Goal: Task Accomplishment & Management: Manage account settings

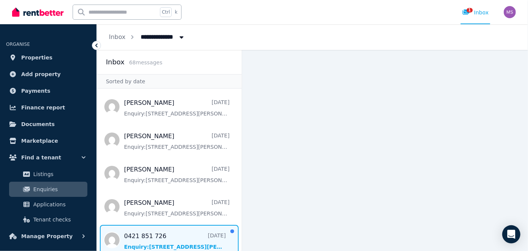
click at [158, 245] on span "Message list" at bounding box center [169, 240] width 145 height 30
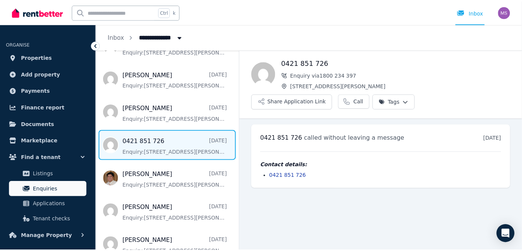
scroll to position [96, 0]
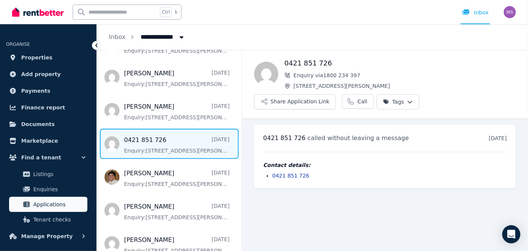
click at [50, 207] on span "Applications" at bounding box center [58, 204] width 51 height 9
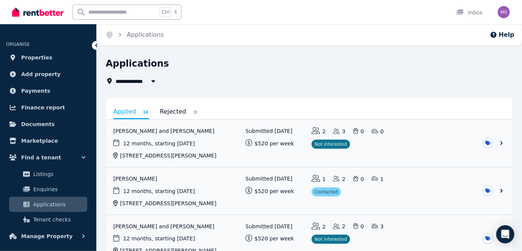
click at [176, 108] on link "Rejected 0" at bounding box center [180, 111] width 40 height 13
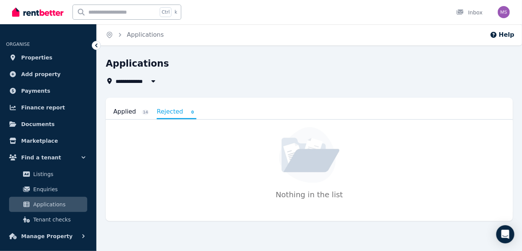
click at [128, 110] on link "Applied 14" at bounding box center [131, 111] width 36 height 13
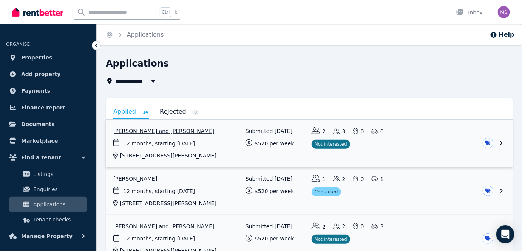
click at [501, 141] on link "View application: Leticia Lyngaae and Ethan Johnston" at bounding box center [310, 142] width 408 height 47
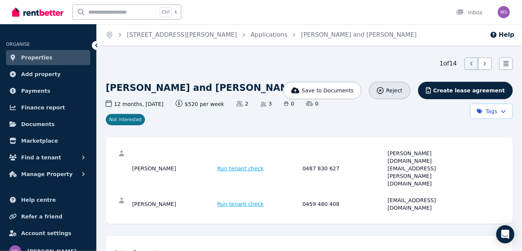
click at [403, 89] on span "Reject" at bounding box center [394, 91] width 16 height 8
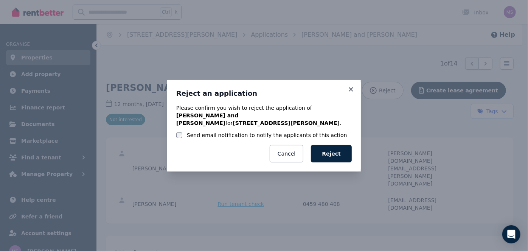
click at [200, 132] on label "Send email notification to notify the applicants of this action" at bounding box center [267, 135] width 160 height 8
click at [330, 150] on button "Reject" at bounding box center [331, 153] width 41 height 17
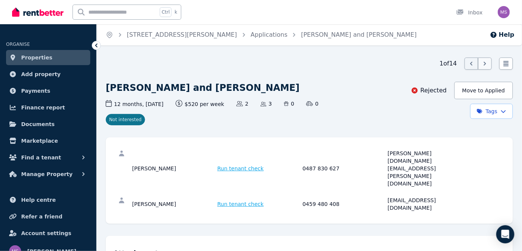
click at [485, 64] on icon at bounding box center [486, 64] width 8 height 8
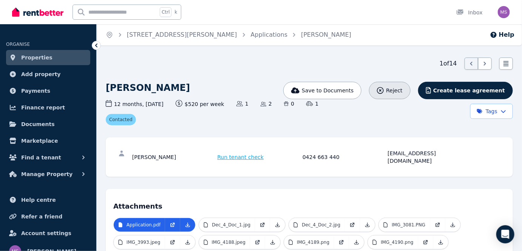
click at [403, 93] on div "Reject" at bounding box center [389, 91] width 25 height 8
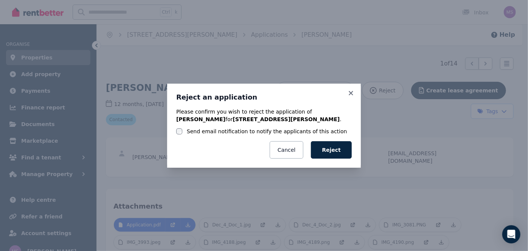
click at [277, 132] on label "Send email notification to notify the applicants of this action" at bounding box center [267, 131] width 160 height 8
click at [333, 148] on button "Reject" at bounding box center [331, 149] width 41 height 17
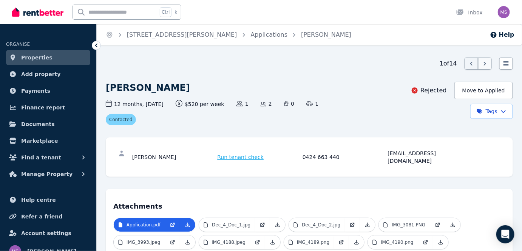
click at [483, 64] on icon at bounding box center [486, 64] width 8 height 8
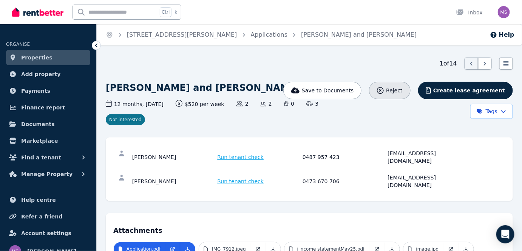
click at [401, 95] on button "Reject" at bounding box center [389, 90] width 41 height 17
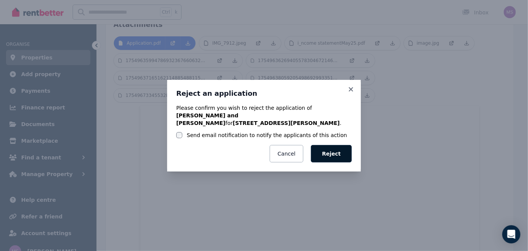
click at [334, 145] on button "Reject" at bounding box center [331, 153] width 41 height 17
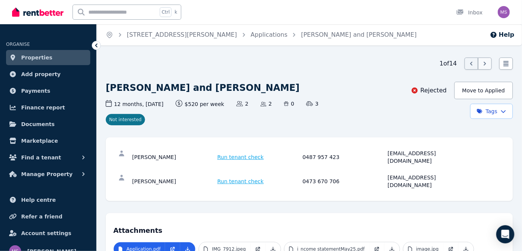
click at [487, 65] on icon at bounding box center [486, 64] width 8 height 8
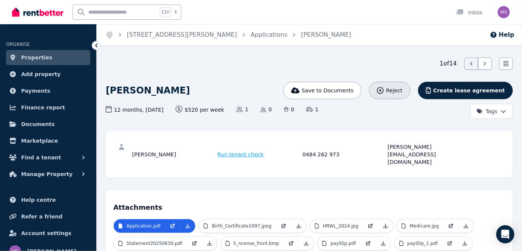
click at [384, 87] on icon "button" at bounding box center [380, 90] width 7 height 7
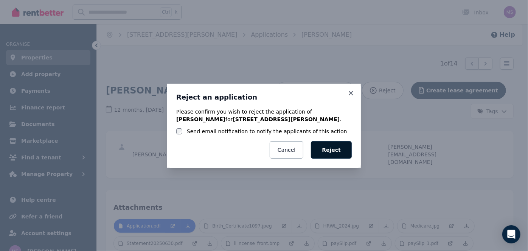
click at [333, 150] on button "Reject" at bounding box center [331, 149] width 41 height 17
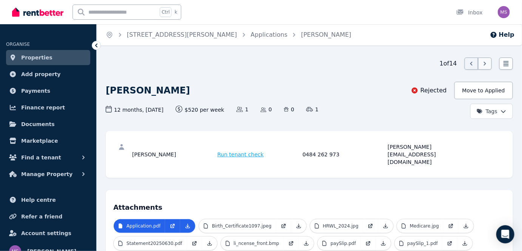
click at [483, 67] on icon at bounding box center [486, 64] width 8 height 8
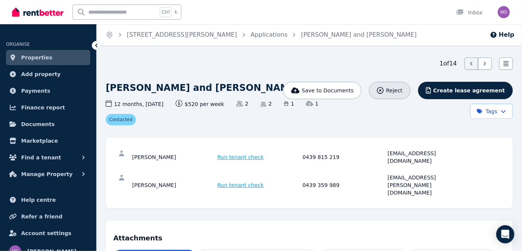
click at [403, 88] on span "Reject" at bounding box center [394, 91] width 16 height 8
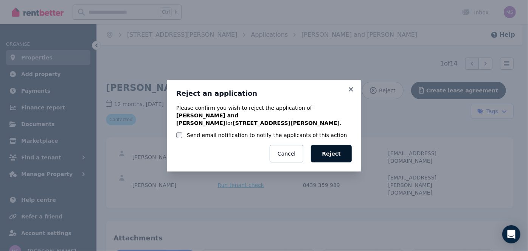
click at [330, 150] on button "Reject" at bounding box center [331, 153] width 41 height 17
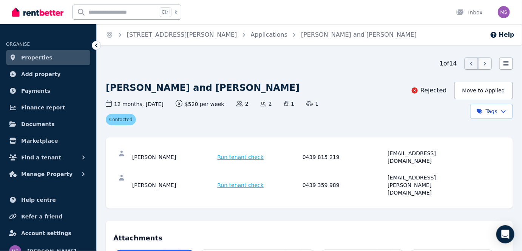
click at [483, 62] on icon at bounding box center [486, 64] width 8 height 8
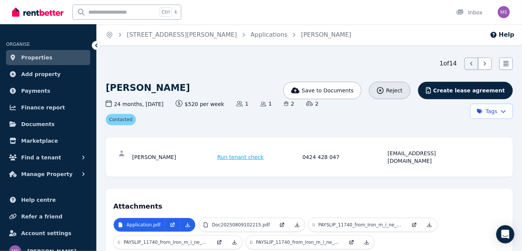
click at [403, 89] on span "Reject" at bounding box center [394, 91] width 16 height 8
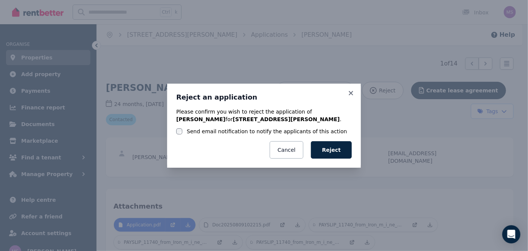
click at [229, 133] on label "Send email notification to notify the applicants of this action" at bounding box center [267, 131] width 160 height 8
click at [329, 150] on button "Reject" at bounding box center [331, 149] width 41 height 17
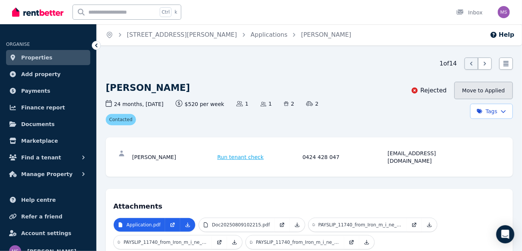
click at [468, 88] on button "Move to Applied" at bounding box center [484, 90] width 59 height 17
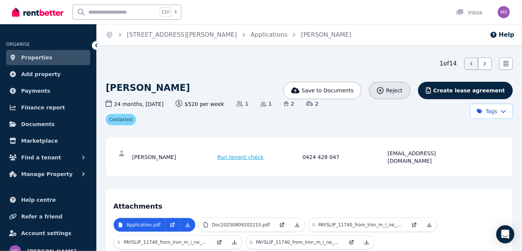
click at [384, 90] on icon "button" at bounding box center [380, 90] width 7 height 7
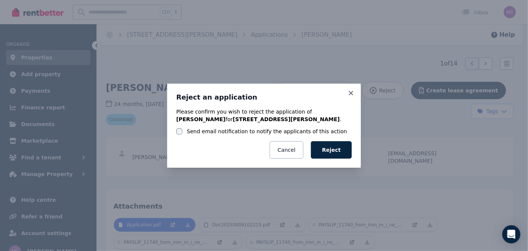
click at [274, 131] on label "Send email notification to notify the applicants of this action" at bounding box center [267, 131] width 160 height 8
click at [336, 143] on button "Reject" at bounding box center [331, 149] width 41 height 17
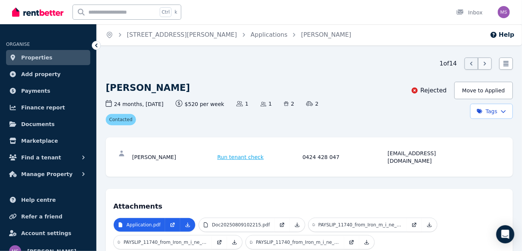
click at [483, 62] on icon at bounding box center [486, 64] width 8 height 8
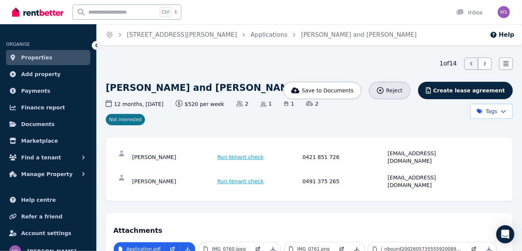
click at [384, 91] on icon "button" at bounding box center [380, 90] width 7 height 7
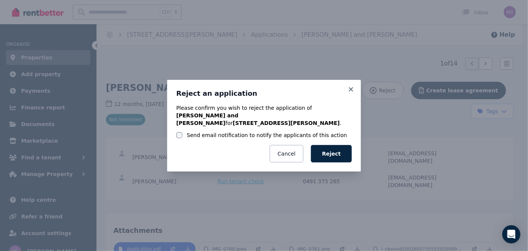
click at [253, 131] on label "Send email notification to notify the applicants of this action" at bounding box center [267, 135] width 160 height 8
click at [338, 150] on button "Reject" at bounding box center [331, 153] width 41 height 17
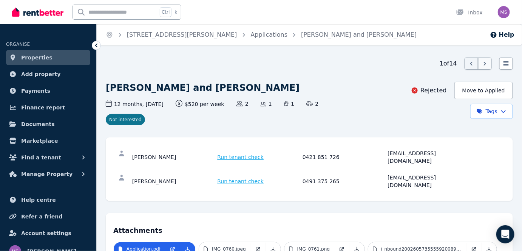
click at [485, 61] on icon at bounding box center [486, 64] width 8 height 8
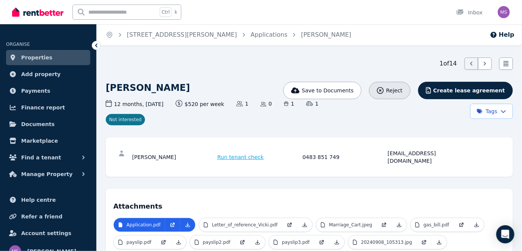
click at [384, 91] on icon "button" at bounding box center [380, 90] width 7 height 7
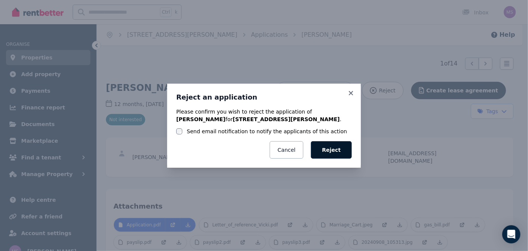
click at [330, 146] on button "Reject" at bounding box center [331, 149] width 41 height 17
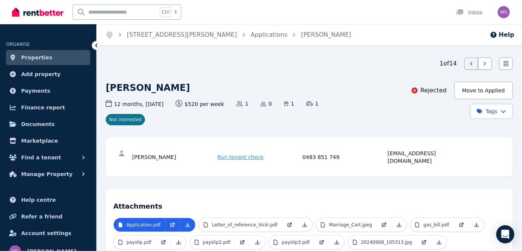
click at [428, 91] on div "Rejected" at bounding box center [429, 90] width 36 height 9
click at [483, 87] on button "Move to Applied" at bounding box center [484, 90] width 59 height 17
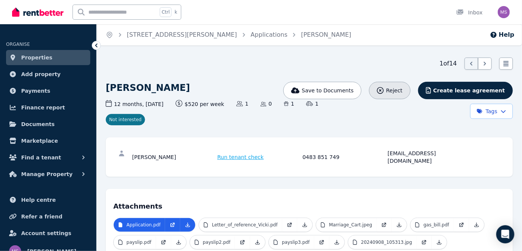
click at [403, 90] on span "Reject" at bounding box center [394, 91] width 16 height 8
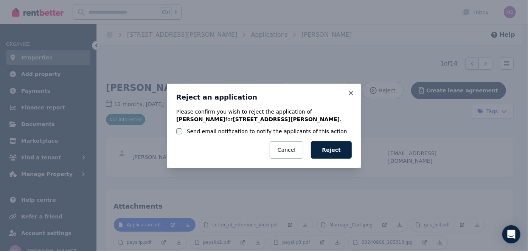
click at [192, 130] on label "Send email notification to notify the applicants of this action" at bounding box center [267, 131] width 160 height 8
click at [328, 148] on button "Reject" at bounding box center [331, 149] width 41 height 17
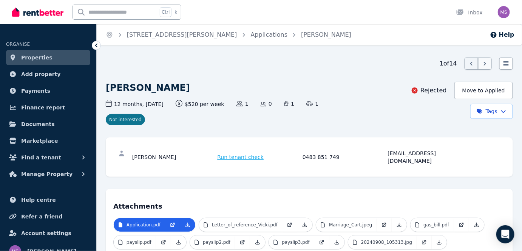
click at [483, 64] on icon at bounding box center [486, 64] width 8 height 8
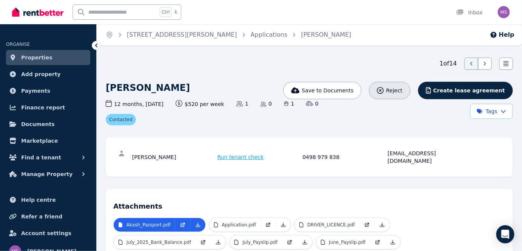
click at [384, 91] on icon "button" at bounding box center [380, 90] width 7 height 7
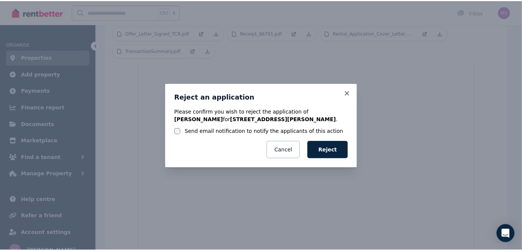
scroll to position [278, 0]
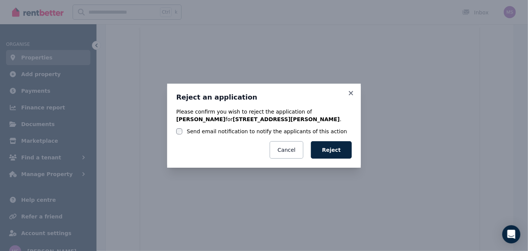
click at [225, 129] on label "Send email notification to notify the applicants of this action" at bounding box center [267, 131] width 160 height 8
click at [324, 149] on button "Reject" at bounding box center [331, 149] width 41 height 17
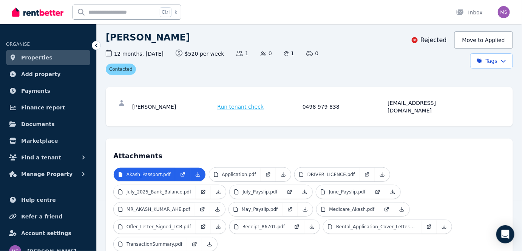
scroll to position [22, 0]
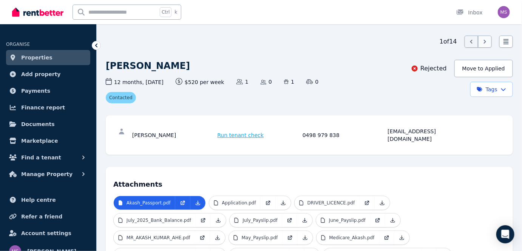
click at [482, 39] on icon at bounding box center [486, 42] width 8 height 8
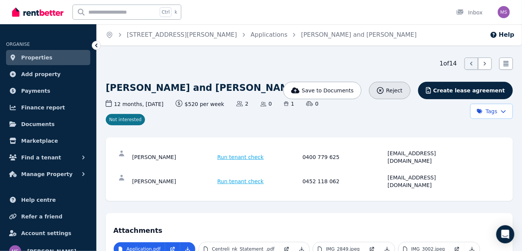
click at [384, 92] on icon "button" at bounding box center [380, 90] width 7 height 7
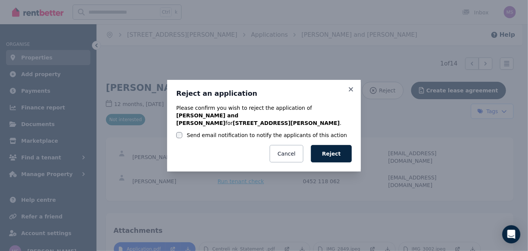
click at [201, 127] on div "Please confirm you wish to reject the application of [PERSON_NAME] and [PERSON_…" at bounding box center [263, 121] width 175 height 35
click at [192, 133] on label "Send email notification to notify the applicants of this action" at bounding box center [267, 135] width 160 height 8
click at [330, 151] on button "Reject" at bounding box center [331, 153] width 41 height 17
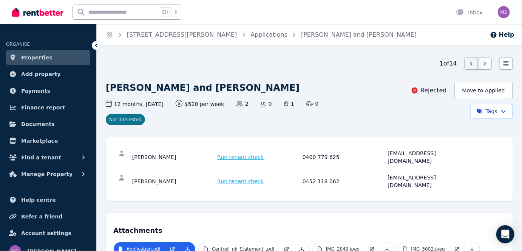
click at [482, 65] on icon at bounding box center [486, 64] width 8 height 8
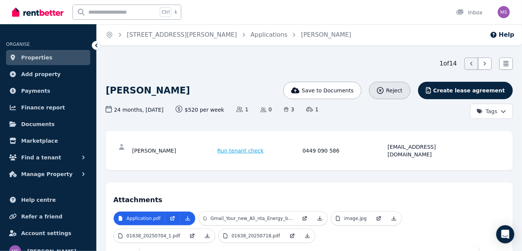
click at [403, 88] on span "Reject" at bounding box center [394, 91] width 16 height 8
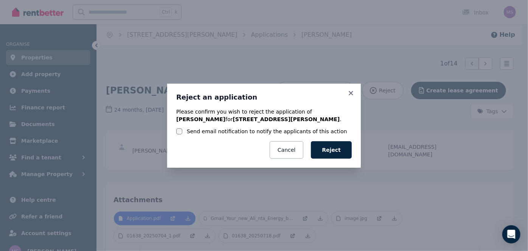
click at [175, 133] on div "Reject an application Please confirm you wish to reject the application of [PER…" at bounding box center [264, 126] width 194 height 84
click at [183, 133] on div "Send email notification to notify the applicants of this action" at bounding box center [263, 131] width 175 height 8
click at [329, 146] on button "Reject" at bounding box center [331, 149] width 41 height 17
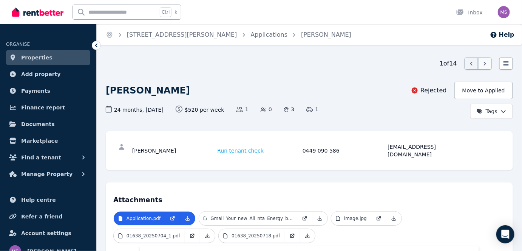
click at [487, 65] on icon at bounding box center [486, 64] width 8 height 8
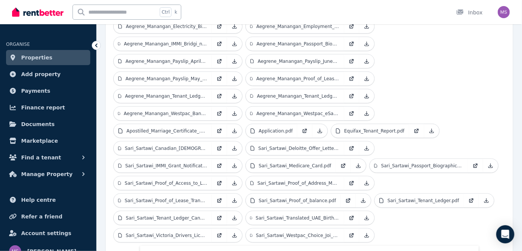
click at [411, 90] on ul "Aegrene_Manangan_Apostilled_Birth_Certificate.pdf Aegrene_Manangan_Canadian_[DE…" at bounding box center [309, 123] width 392 height 243
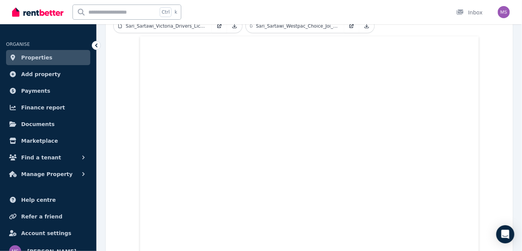
scroll to position [29, 0]
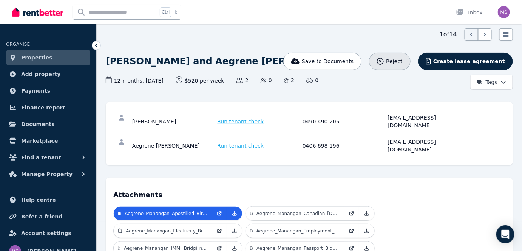
click at [411, 57] on button "Reject" at bounding box center [389, 61] width 41 height 17
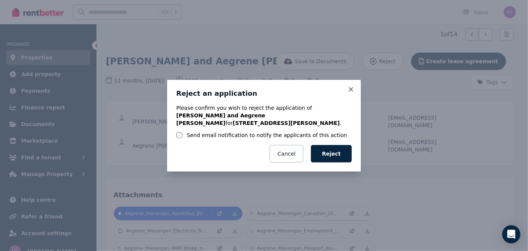
click at [240, 131] on label "Send email notification to notify the applicants of this action" at bounding box center [267, 135] width 160 height 8
click at [333, 151] on button "Reject" at bounding box center [331, 153] width 41 height 17
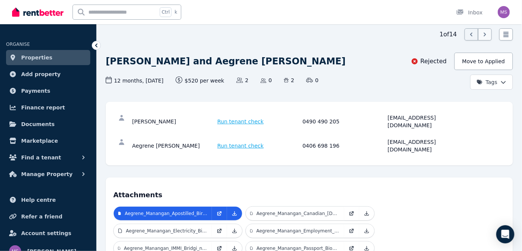
click at [484, 34] on icon at bounding box center [486, 35] width 8 height 8
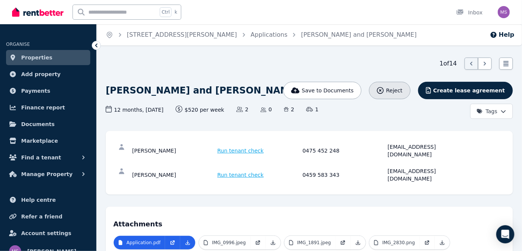
click at [403, 91] on span "Reject" at bounding box center [394, 91] width 16 height 8
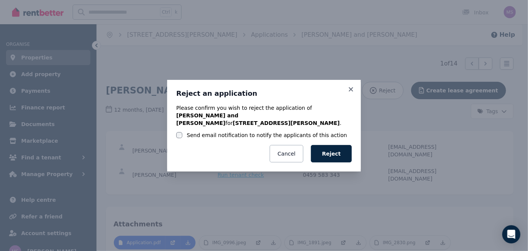
click at [234, 131] on label "Send email notification to notify the applicants of this action" at bounding box center [267, 135] width 160 height 8
click at [324, 146] on button "Reject" at bounding box center [331, 153] width 41 height 17
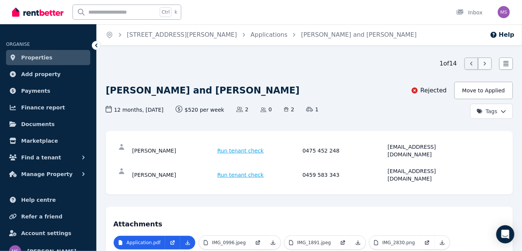
click at [485, 66] on icon at bounding box center [486, 64] width 8 height 8
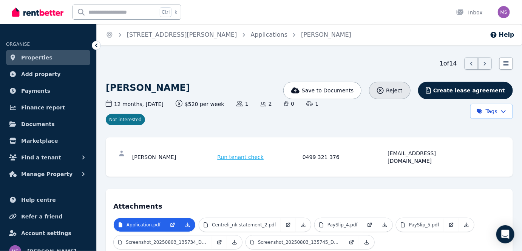
click at [403, 94] on span "Reject" at bounding box center [394, 91] width 16 height 8
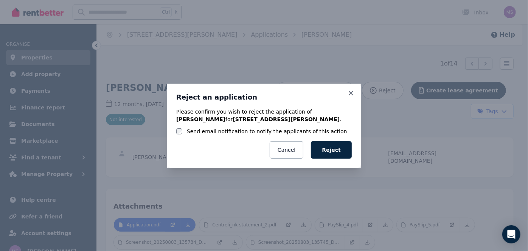
click at [200, 130] on label "Send email notification to notify the applicants of this action" at bounding box center [267, 131] width 160 height 8
click at [339, 150] on button "Reject" at bounding box center [331, 149] width 41 height 17
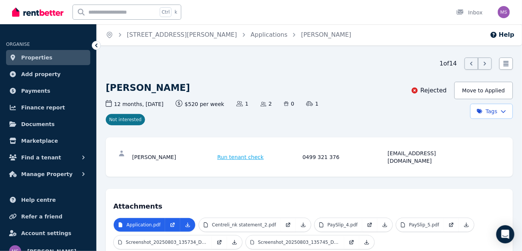
click at [482, 65] on icon at bounding box center [486, 64] width 8 height 8
click at [486, 64] on icon at bounding box center [486, 64] width 8 height 8
click at [36, 156] on span "Find a tenant" at bounding box center [41, 157] width 40 height 9
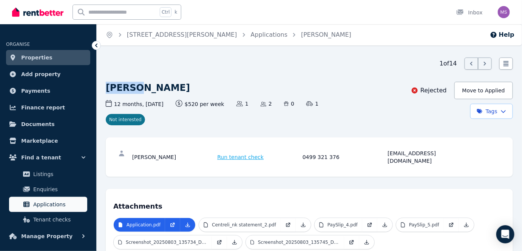
click at [38, 205] on span "Applications" at bounding box center [58, 204] width 51 height 9
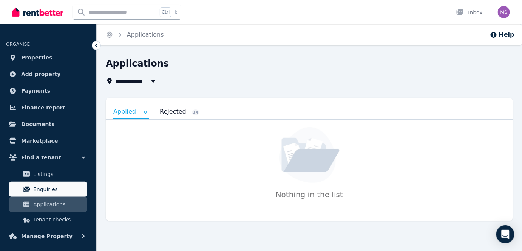
click at [46, 188] on span "Enquiries" at bounding box center [58, 188] width 51 height 9
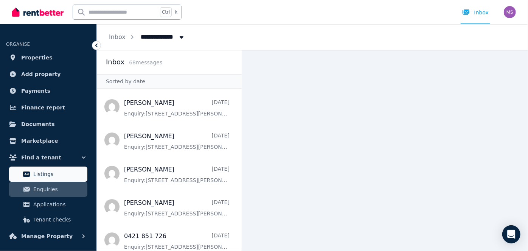
click at [53, 174] on span "Listings" at bounding box center [58, 173] width 51 height 9
